Goal: Book appointment/travel/reservation

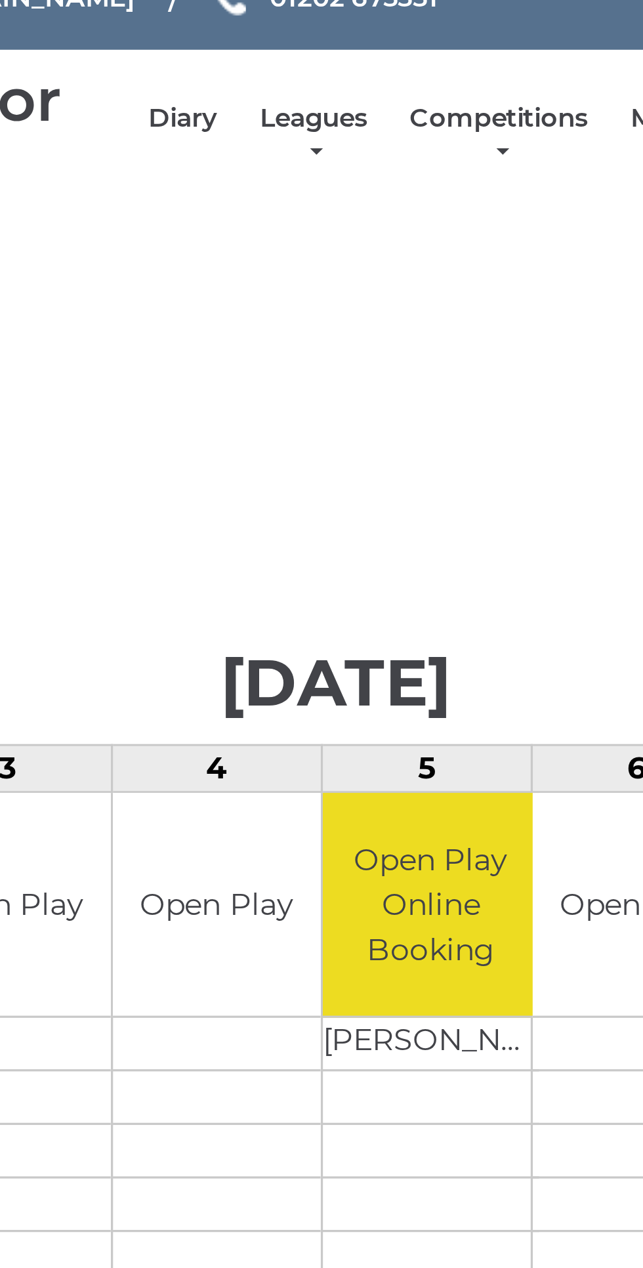
click at [276, 80] on link "Diary" at bounding box center [275, 80] width 21 height 11
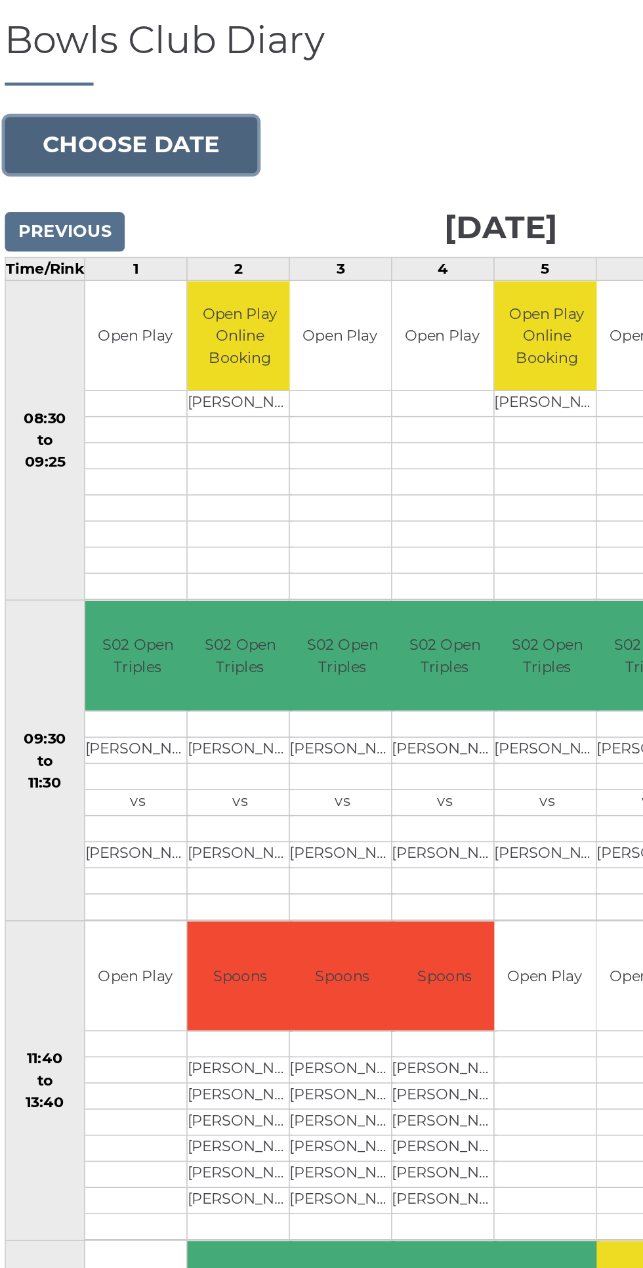
click at [118, 196] on button "Choose date" at bounding box center [89, 201] width 159 height 35
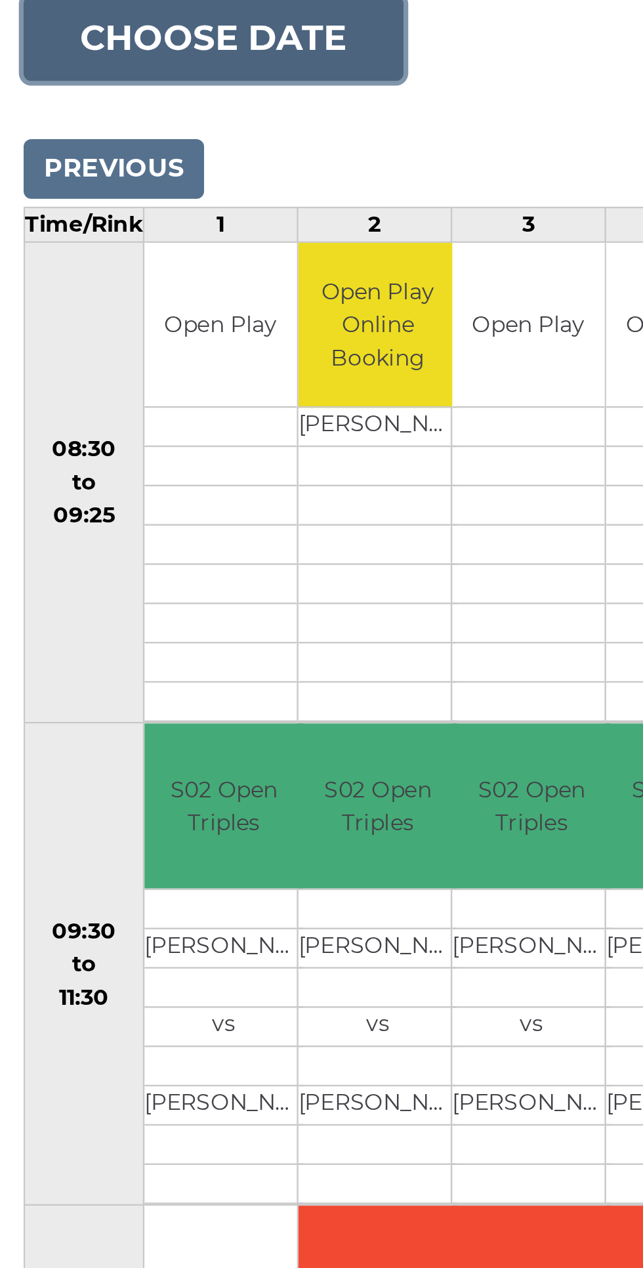
click at [123, 207] on button "Choose date" at bounding box center [89, 201] width 159 height 35
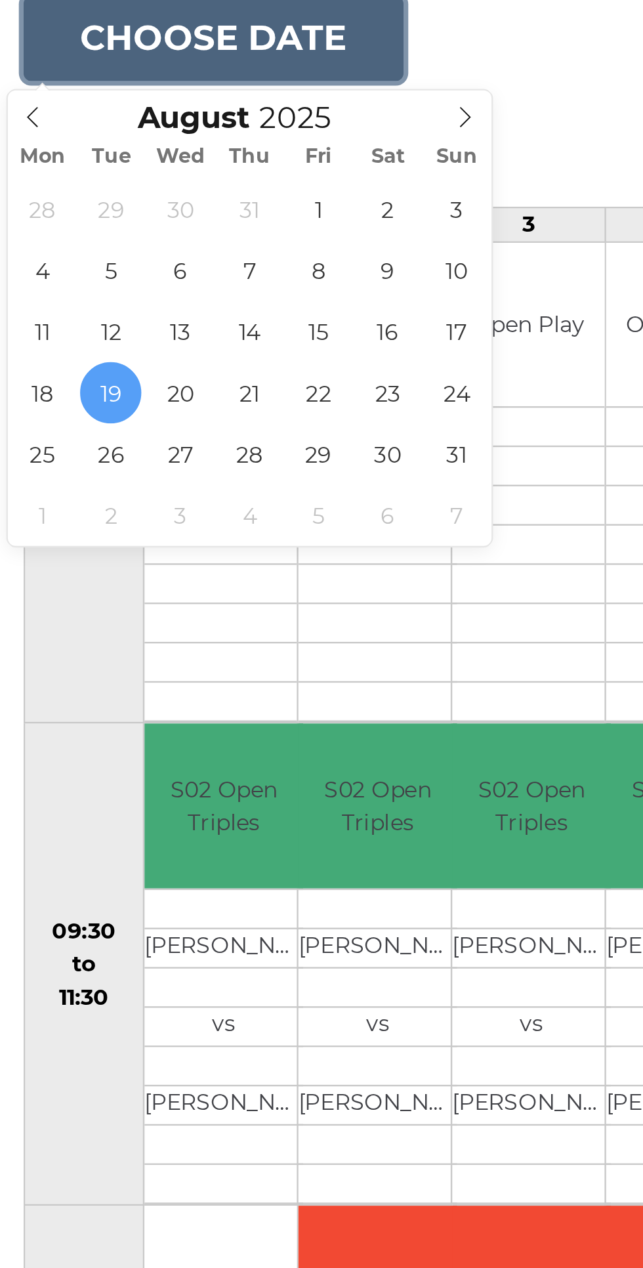
type input "[DATE]"
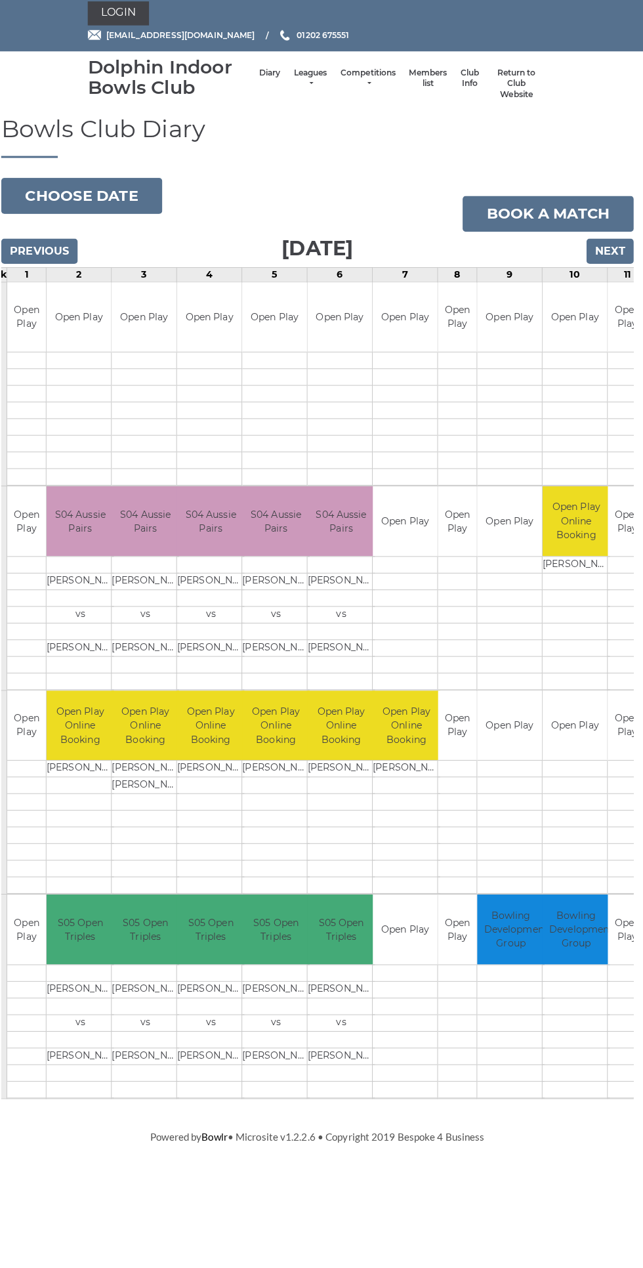
scroll to position [0, 31]
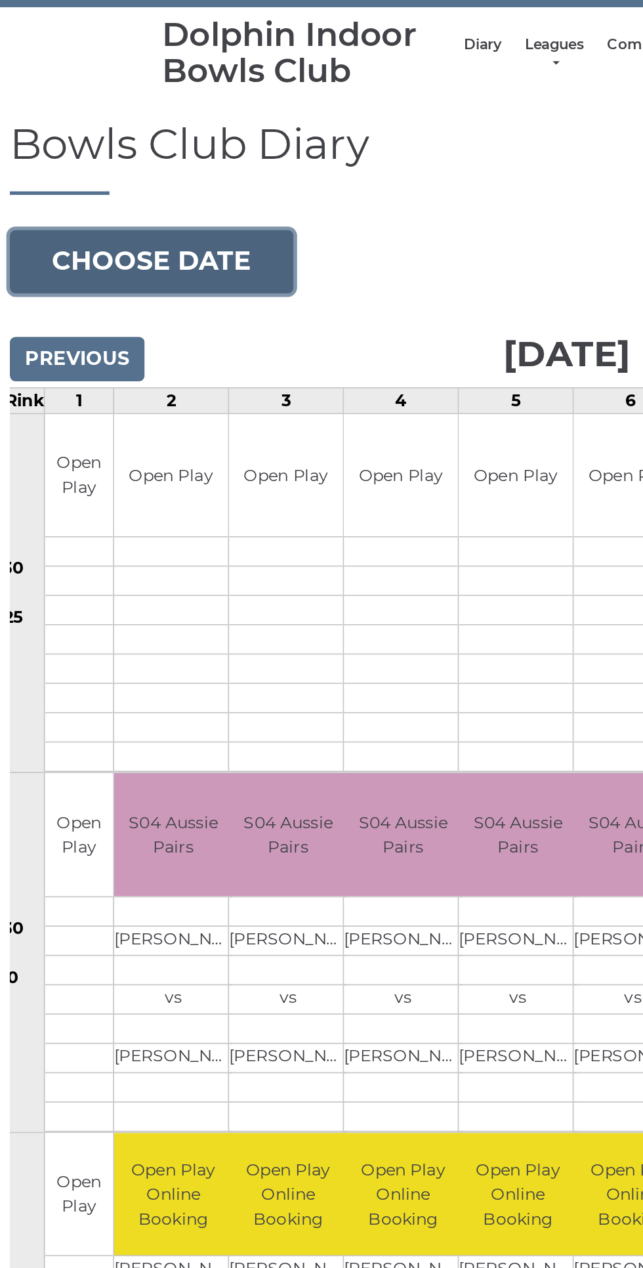
click at [127, 202] on button "Choose date" at bounding box center [89, 201] width 159 height 35
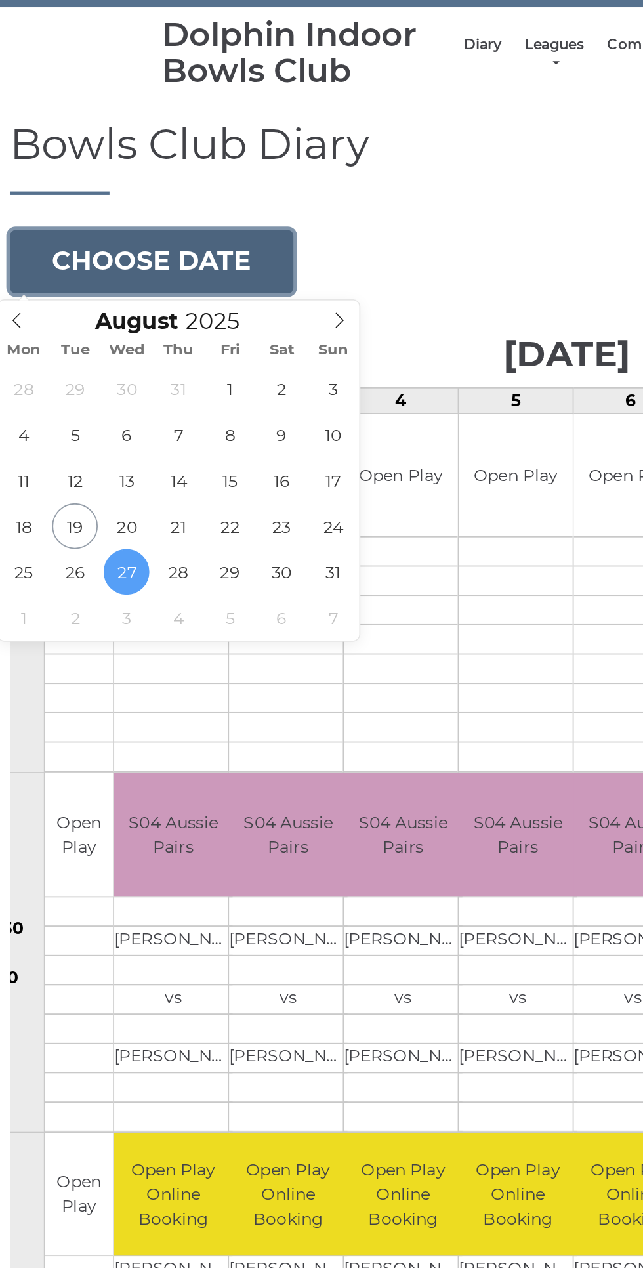
type input "[DATE]"
